Goal: Task Accomplishment & Management: Manage account settings

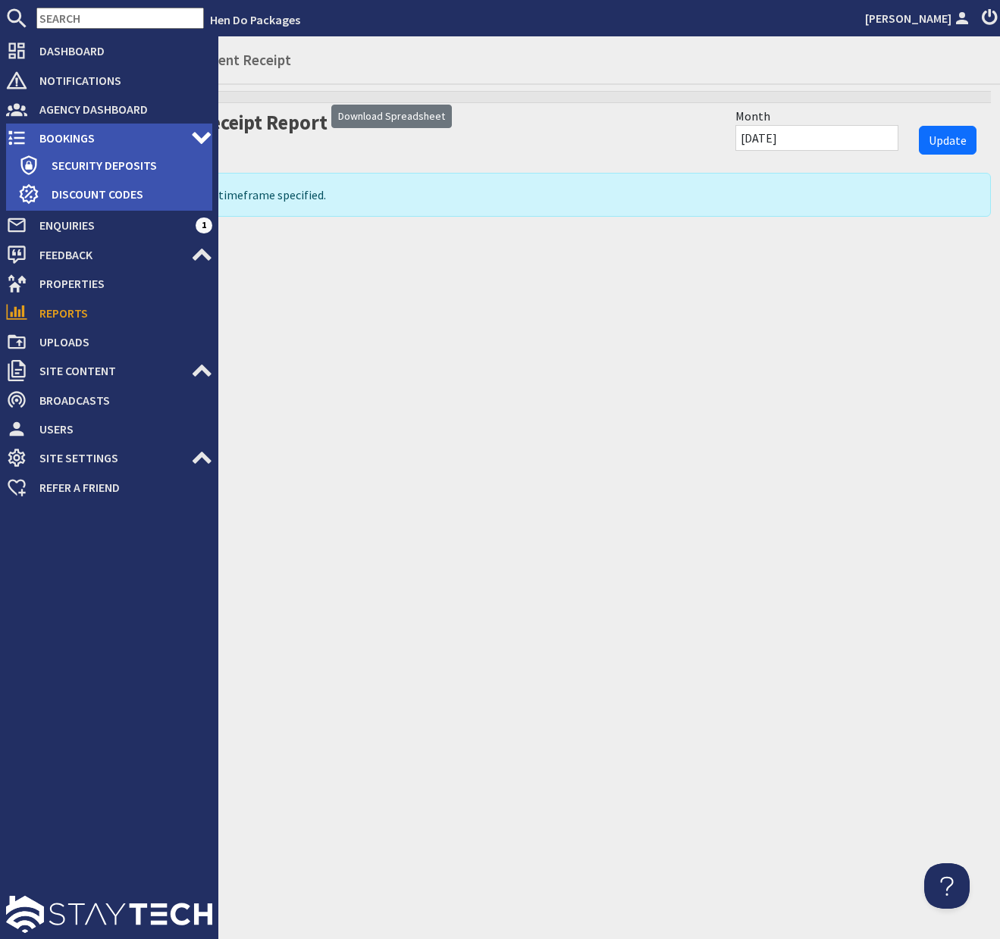
click at [57, 136] on span "Bookings" at bounding box center [109, 138] width 164 height 24
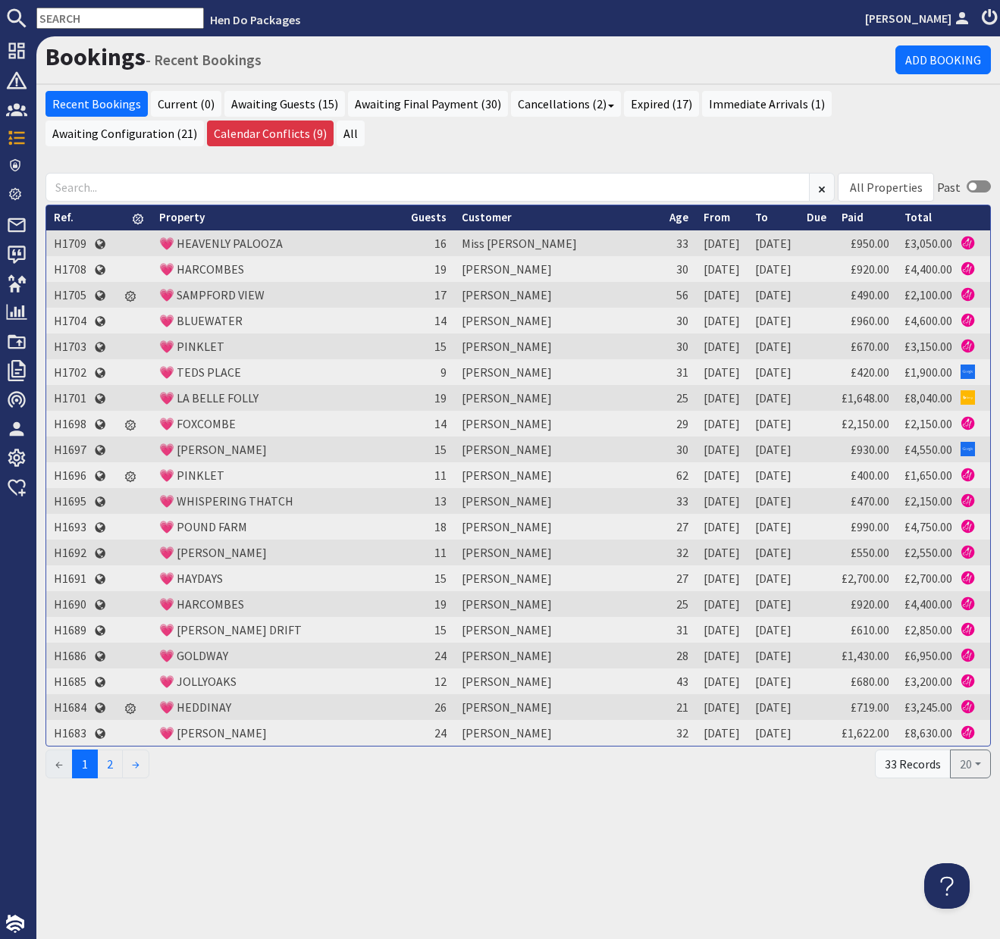
click at [117, 20] on input "text" at bounding box center [119, 18] width 167 height 21
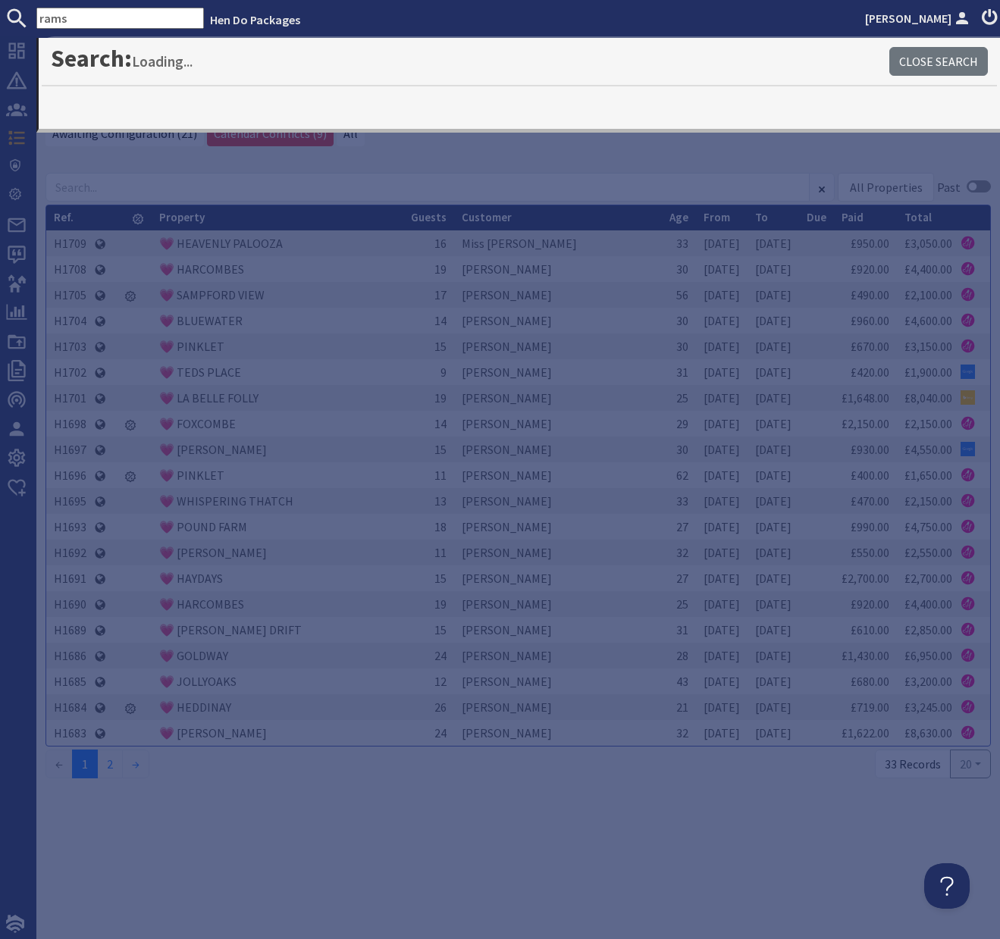
type input "rams"
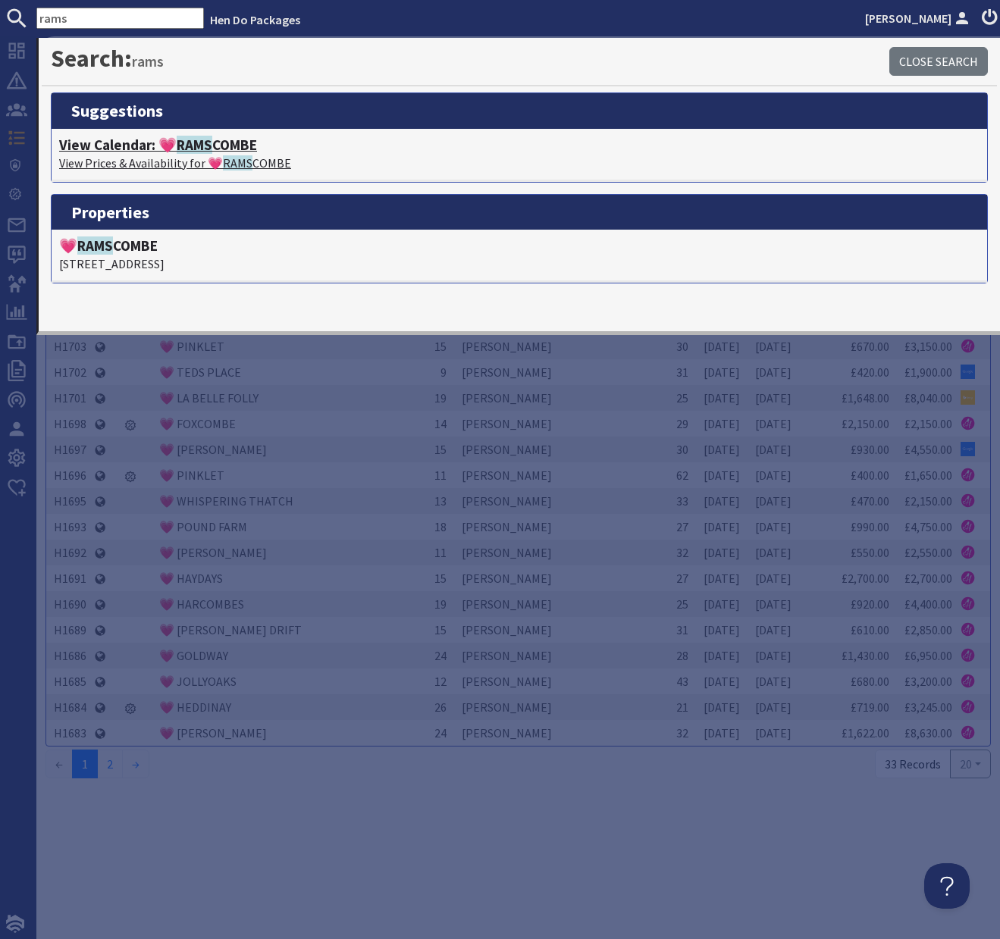
click at [194, 145] on span "RAMS" at bounding box center [195, 145] width 36 height 18
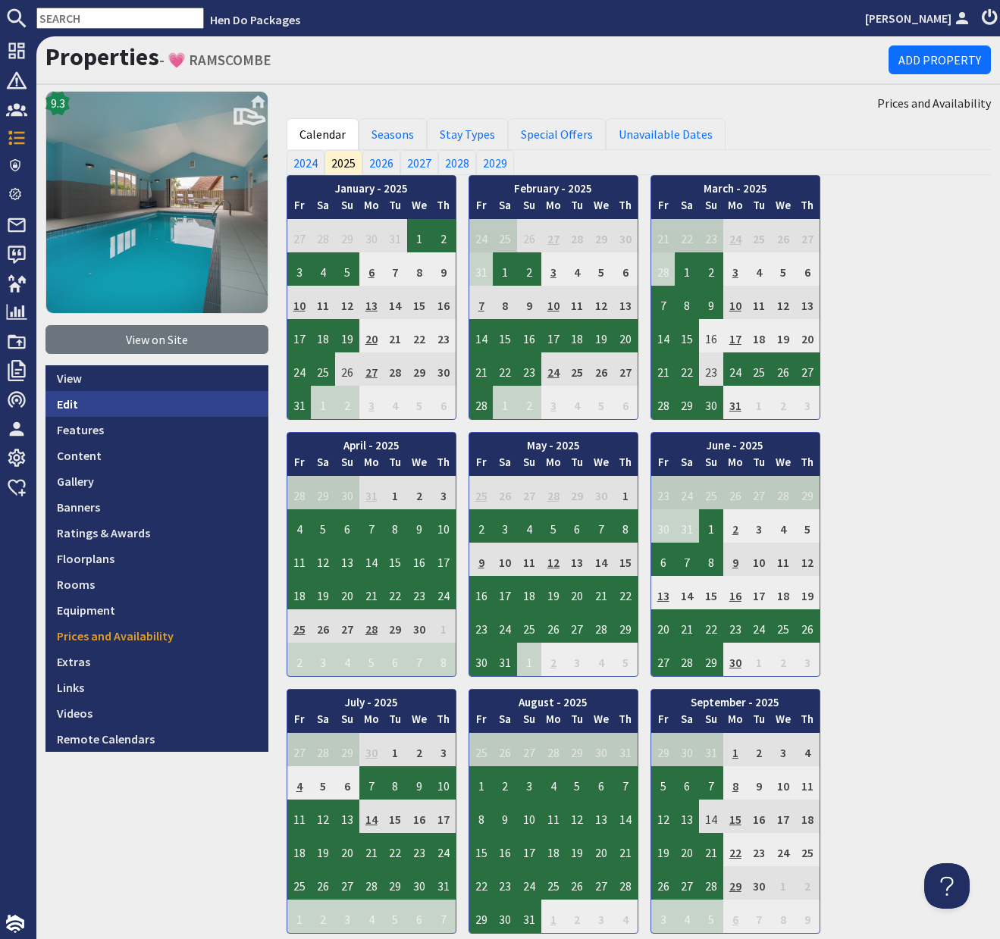
click at [69, 403] on link "Edit" at bounding box center [156, 404] width 223 height 26
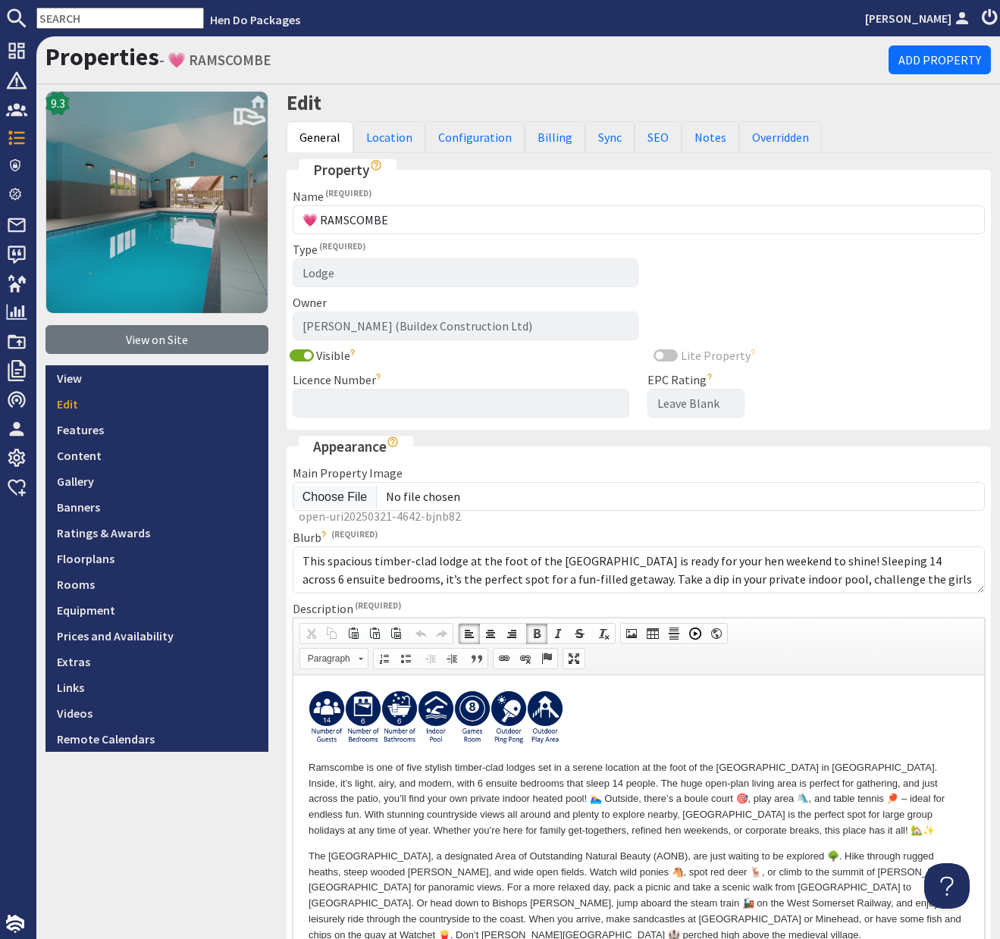
click at [603, 718] on p at bounding box center [638, 720] width 660 height 60
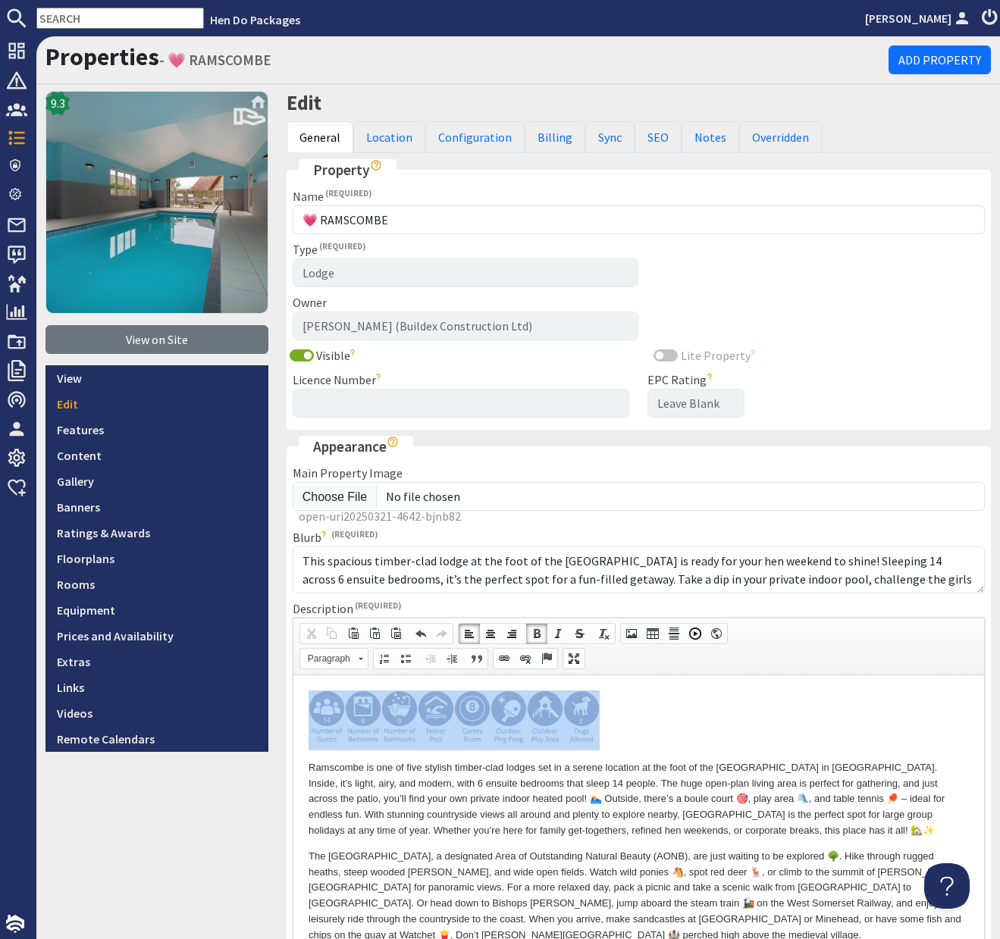
drag, startPoint x: 568, startPoint y: 719, endPoint x: 297, endPoint y: 729, distance: 270.7
click at [529, 660] on span at bounding box center [525, 658] width 12 height 12
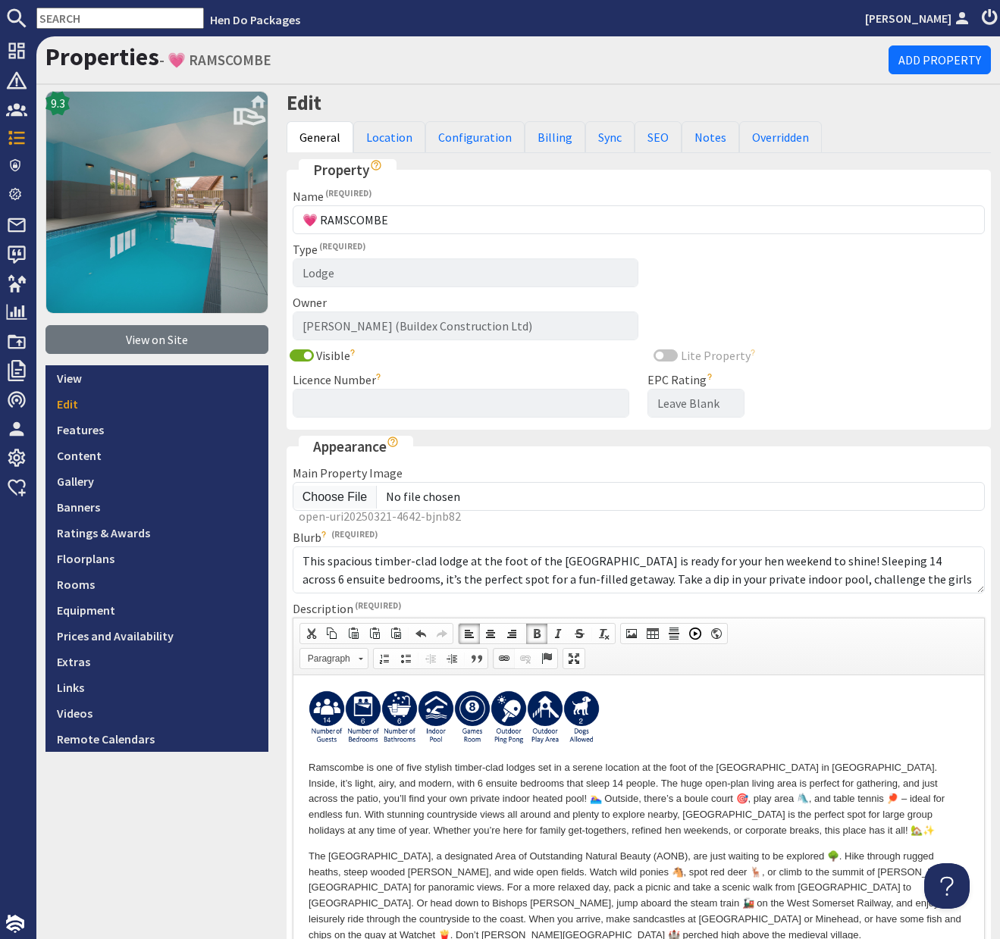
click at [505, 660] on span at bounding box center [504, 658] width 12 height 12
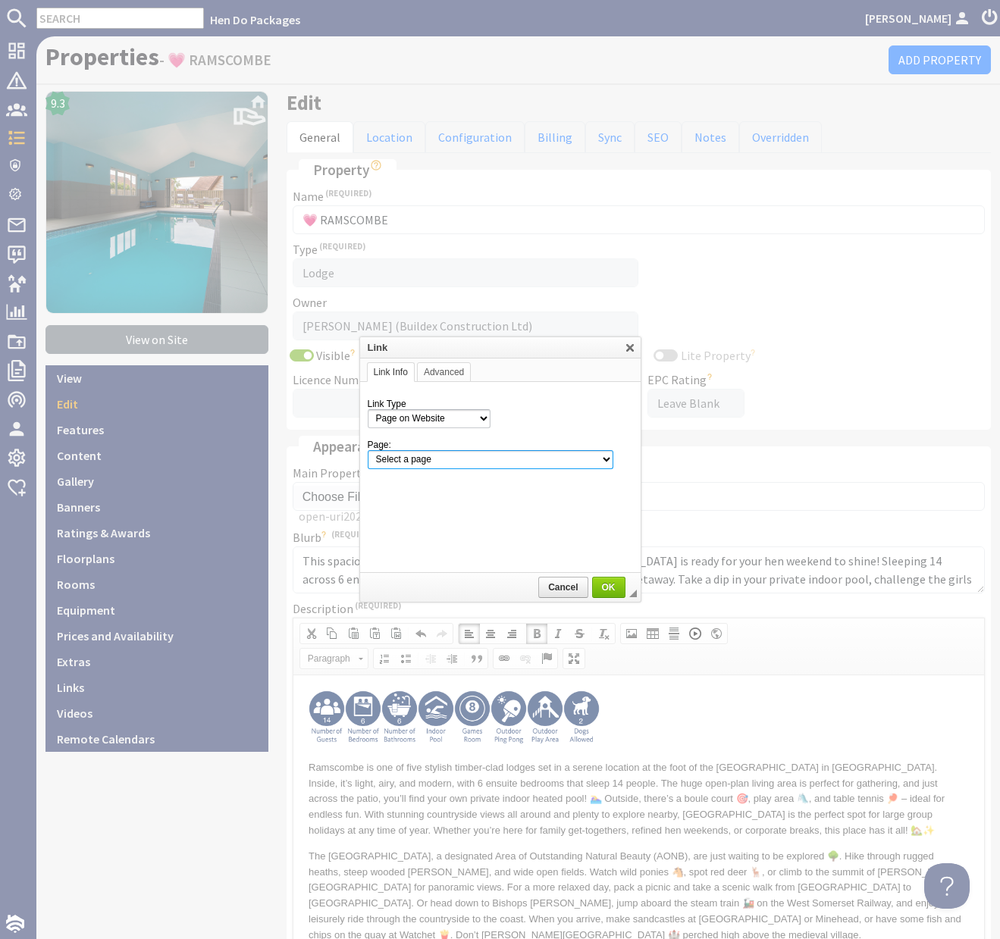
click at [463, 462] on select "Select a page Homepage Content Page · About Us · Complaints Procedure · Discoun…" at bounding box center [491, 459] width 246 height 19
select select "property![GEOGRAPHIC_DATA]-600"
click at [368, 450] on select "Select a page Homepage Content Page · About Us · Complaints Procedure · Discoun…" at bounding box center [491, 459] width 246 height 19
click at [600, 587] on span "OK" at bounding box center [608, 587] width 30 height 11
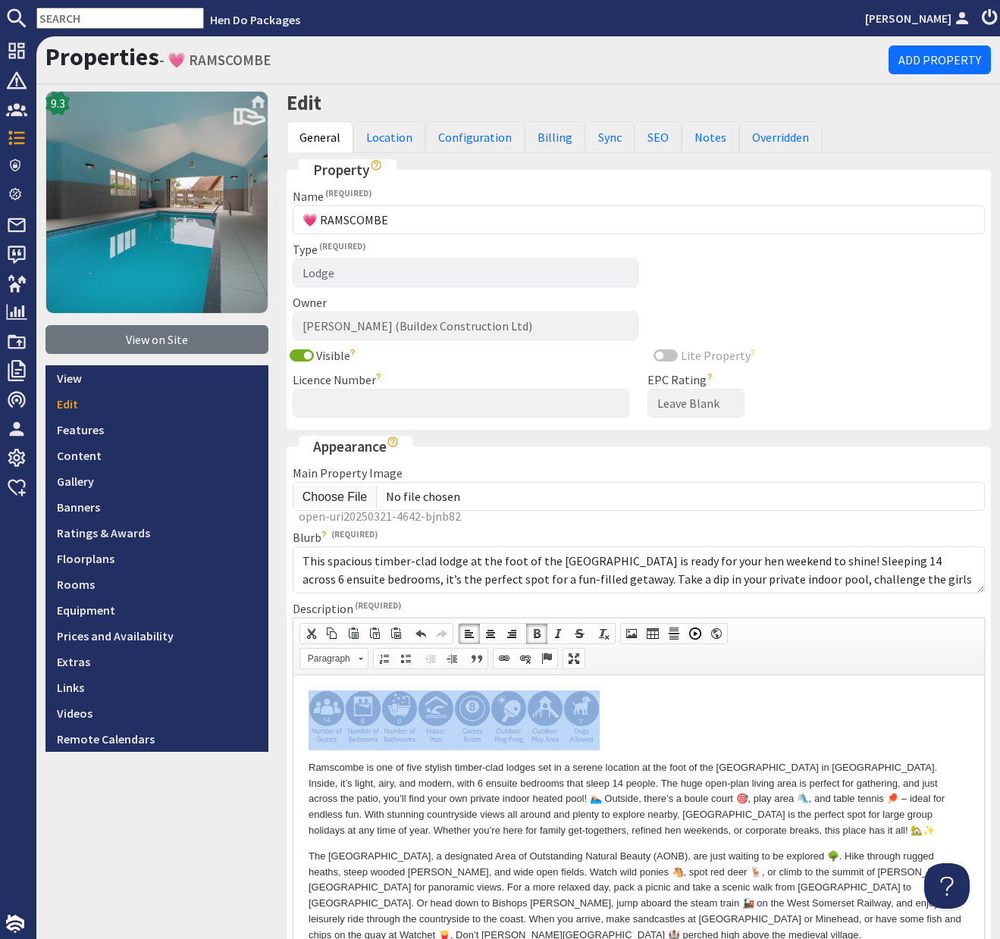
click at [631, 739] on p at bounding box center [638, 720] width 660 height 60
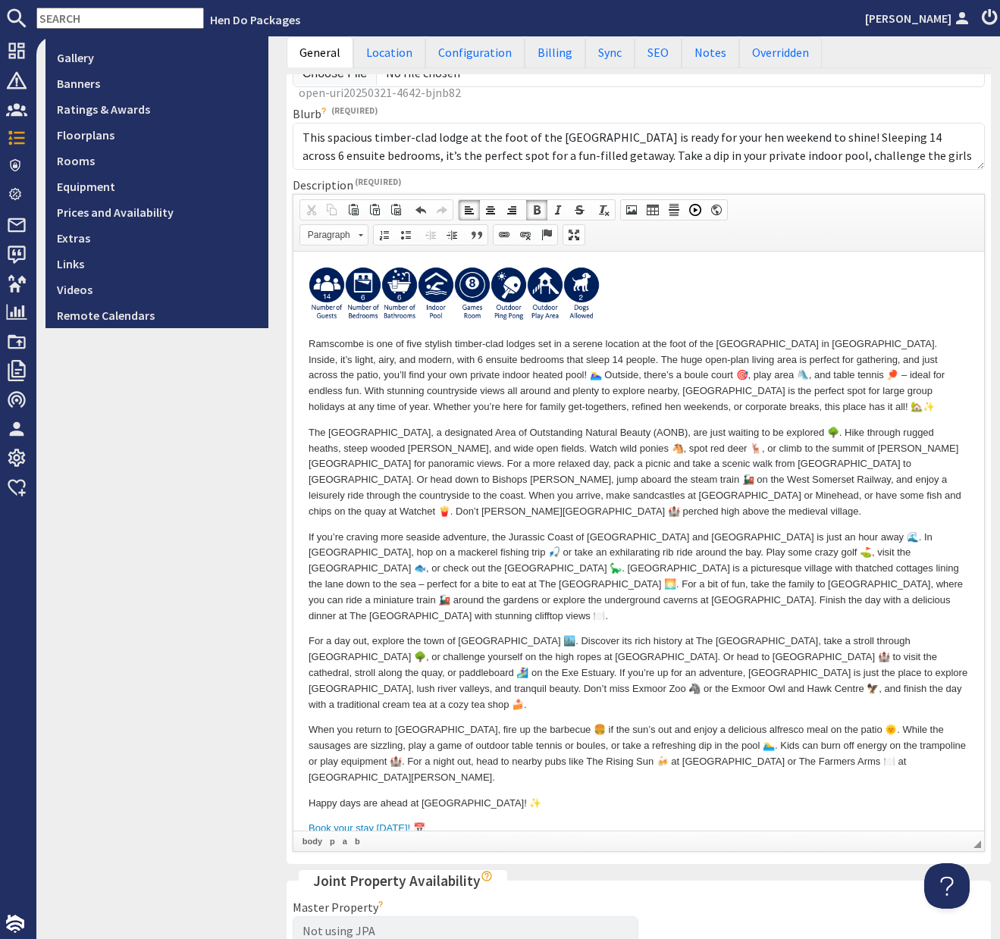
scroll to position [577, 0]
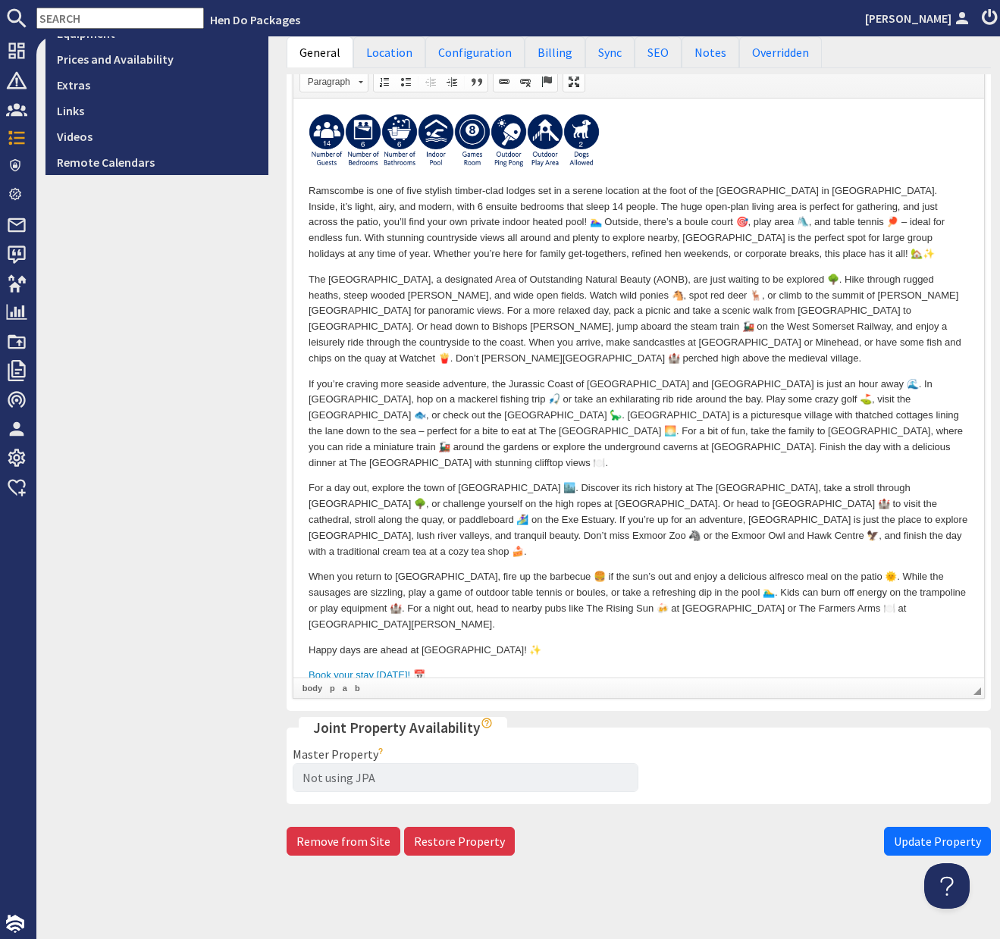
click at [925, 836] on span "Update Property" at bounding box center [936, 841] width 87 height 15
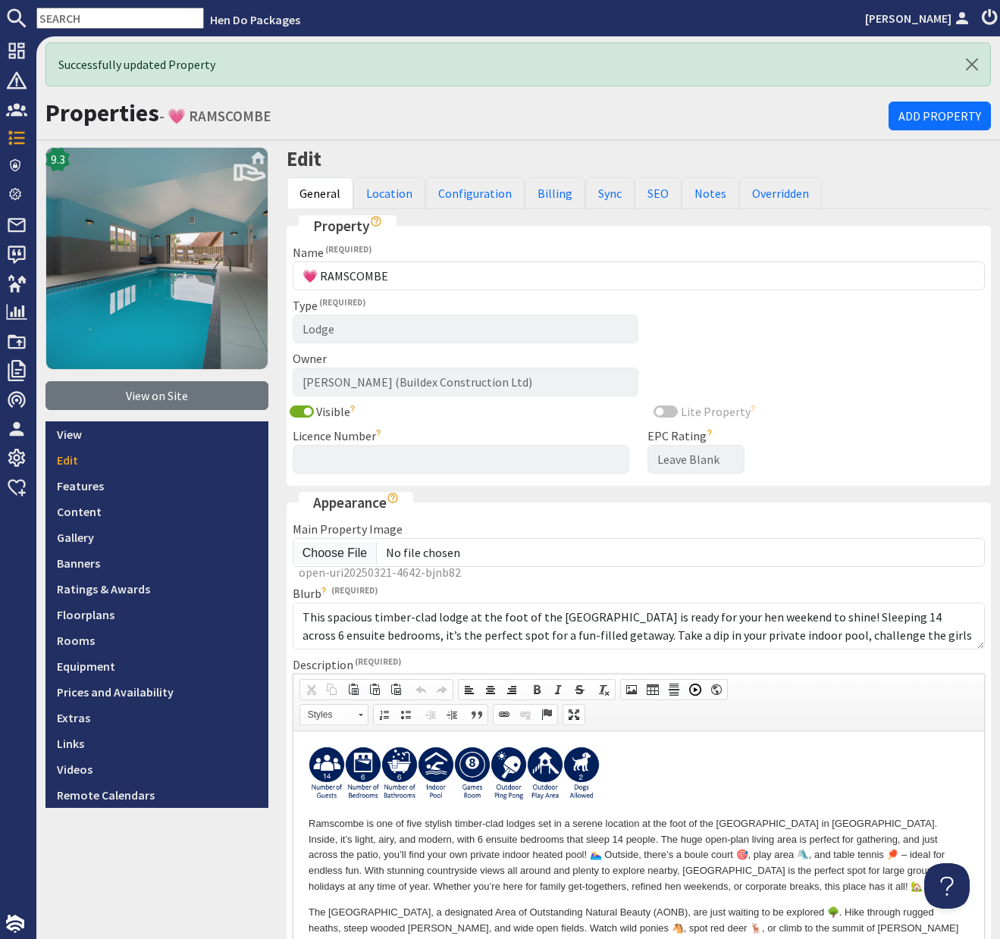
scroll to position [0, 0]
